Goal: Communication & Community: Answer question/provide support

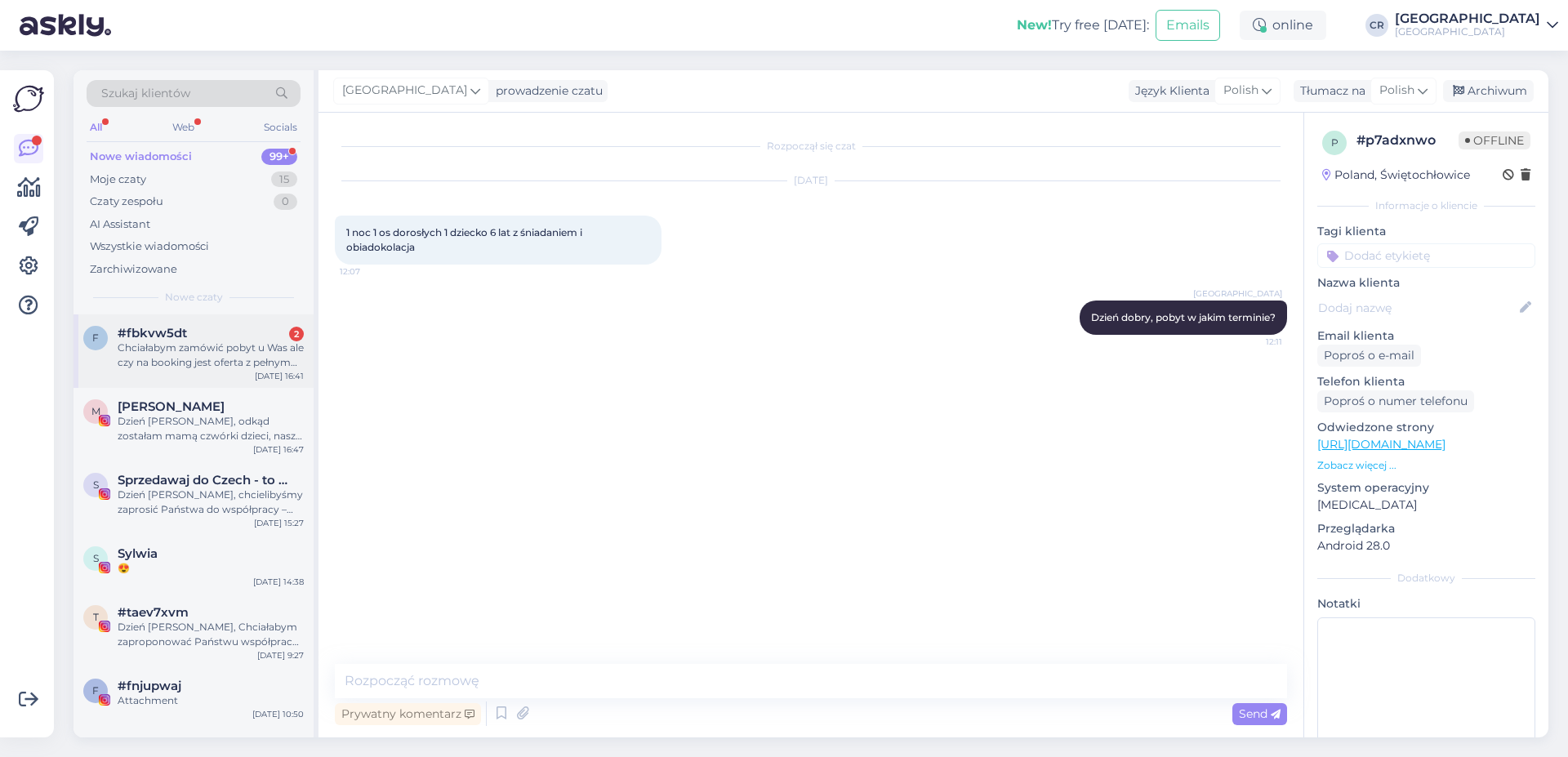
click at [205, 347] on div "Chciałabym zamówić pobyt u Was ale czy na booking jest oferta z pełnym wyżywien…" at bounding box center [210, 355] width 186 height 29
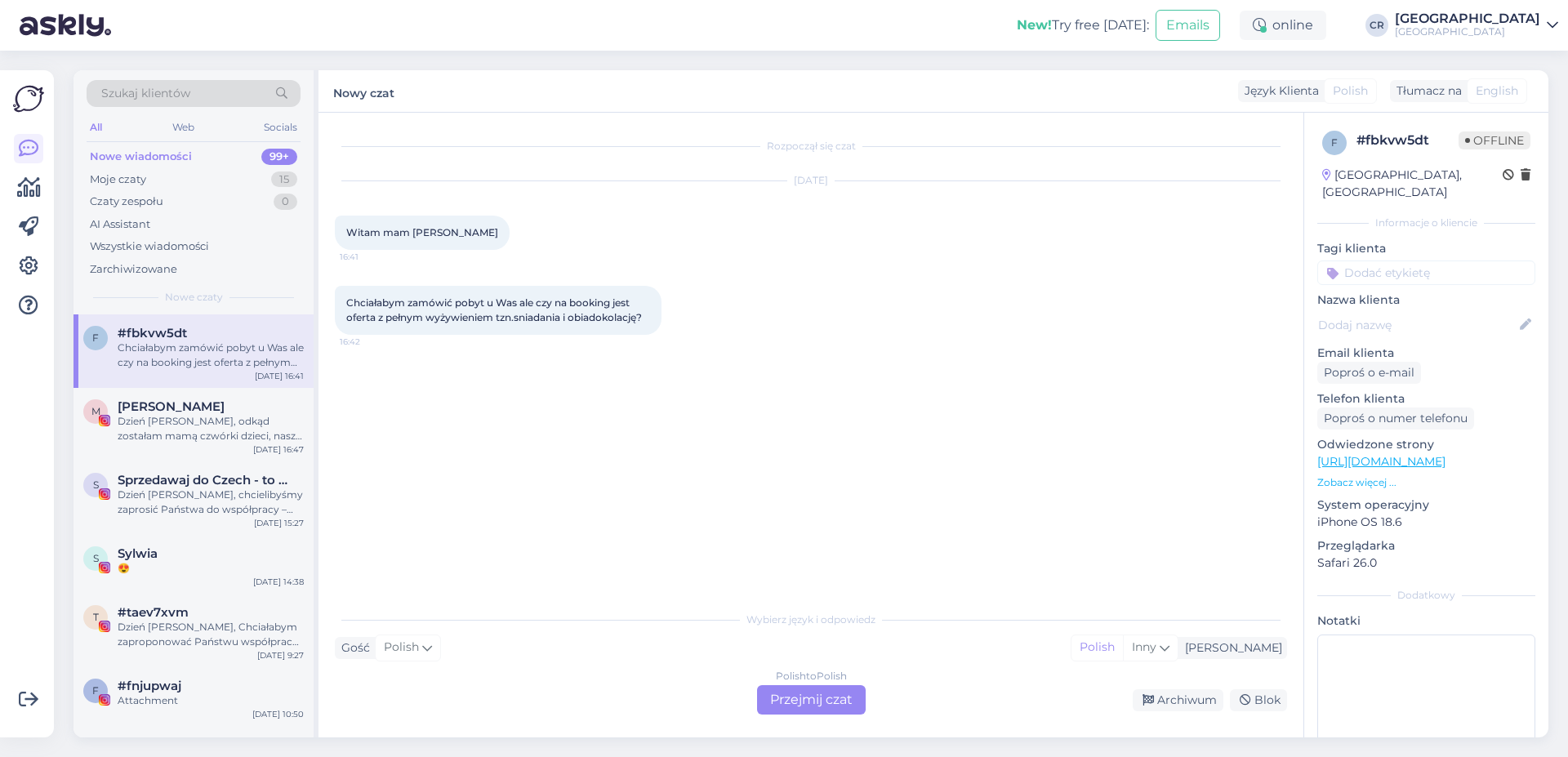
click at [804, 702] on div "Polish to Polish Przejmij czat" at bounding box center [812, 700] width 109 height 29
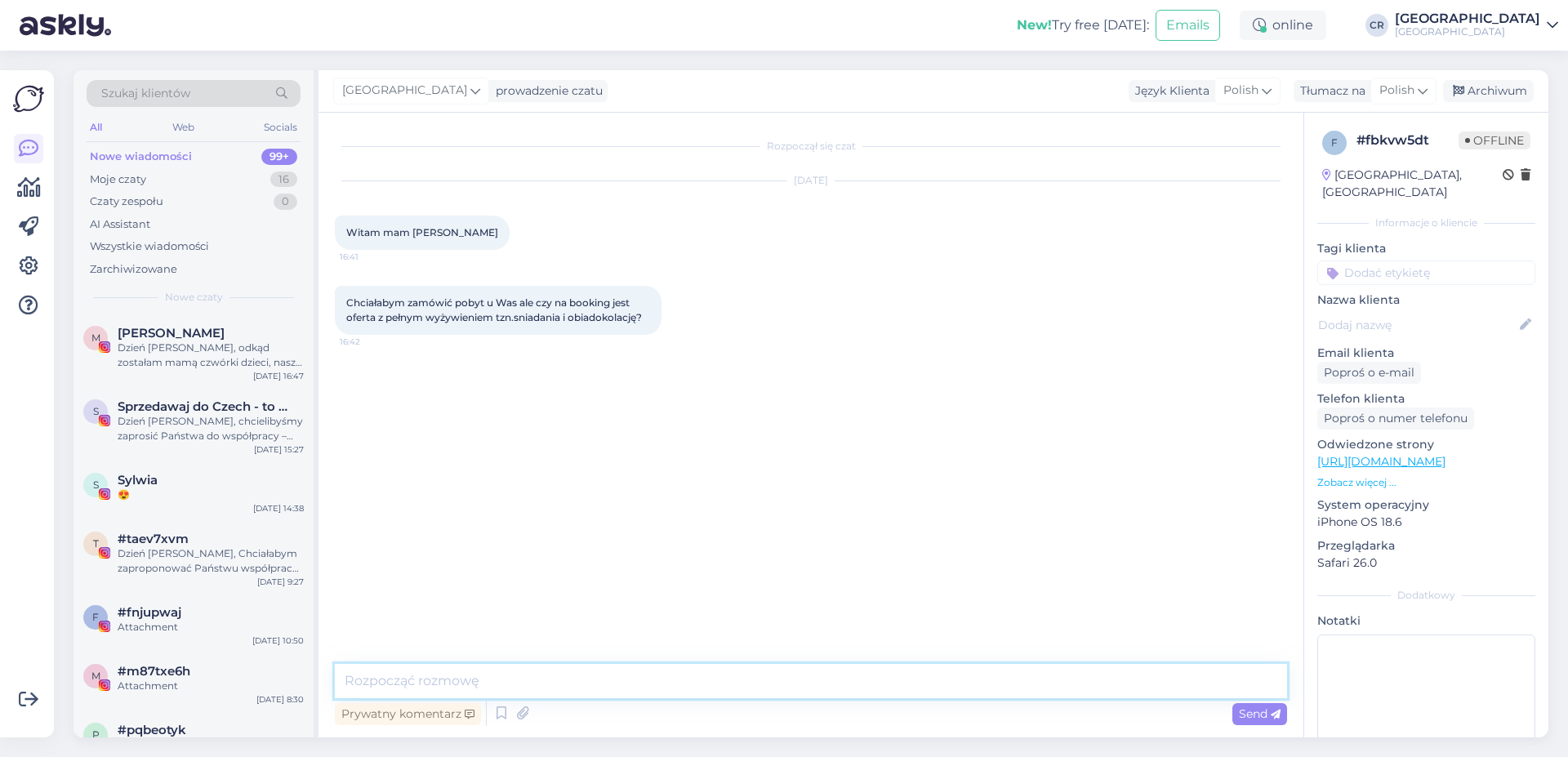
click at [508, 682] on textarea at bounding box center [811, 682] width 953 height 35
click at [385, 676] on textarea "Dzieńdobry," at bounding box center [811, 682] width 953 height 35
click at [469, 686] on textarea "Dzień dobry," at bounding box center [811, 682] width 953 height 35
type textarea "Dzień dobry, na [DOMAIN_NAME] jest również oferta pobytu ze śniadaniem i obiado…"
click at [1273, 703] on div "Send" at bounding box center [1260, 714] width 55 height 22
